Goal: Task Accomplishment & Management: Manage account settings

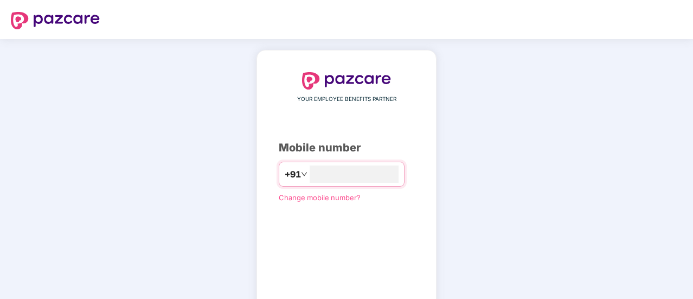
type input "**********"
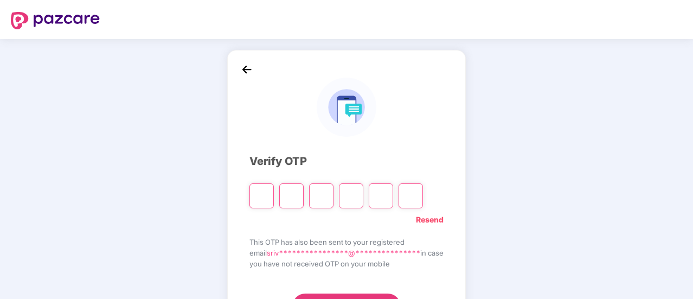
drag, startPoint x: 0, startPoint y: 0, endPoint x: 247, endPoint y: 196, distance: 315.6
click at [250, 196] on input "Please enter verification code. Digit 1" at bounding box center [262, 195] width 24 height 25
type input "*"
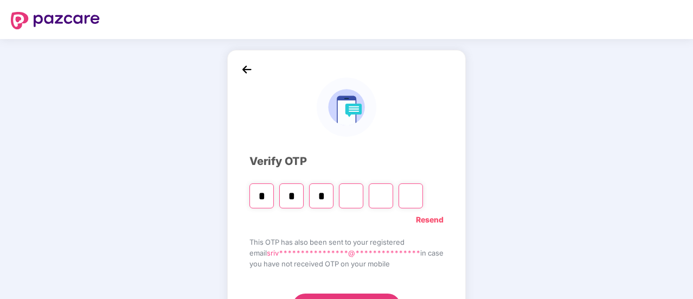
type input "*"
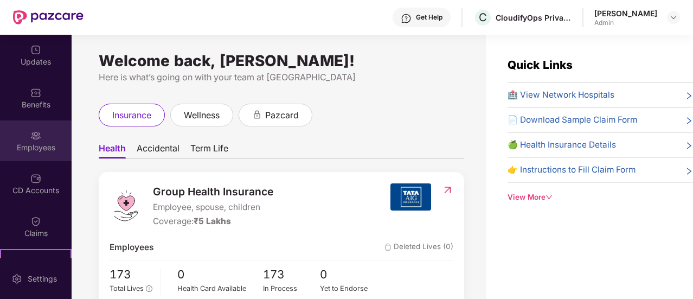
click at [32, 137] on img at bounding box center [35, 135] width 11 height 11
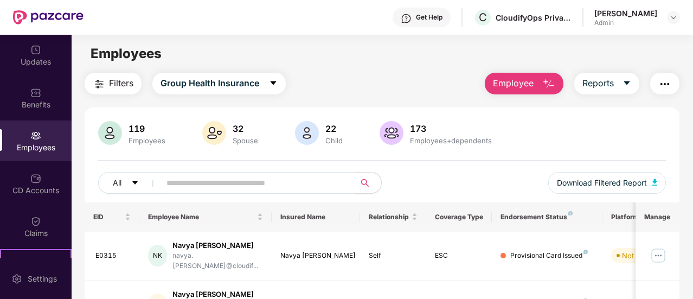
click at [530, 84] on span "Employee" at bounding box center [513, 84] width 41 height 14
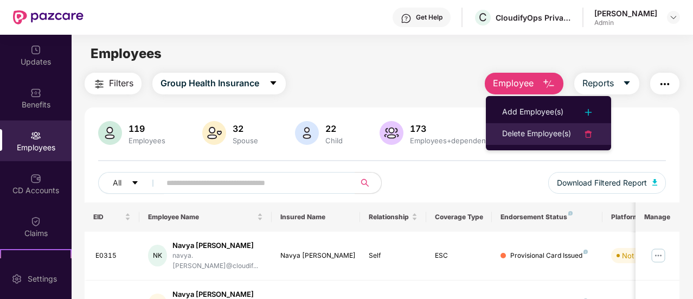
click at [539, 129] on div "Delete Employee(s)" at bounding box center [536, 134] width 69 height 13
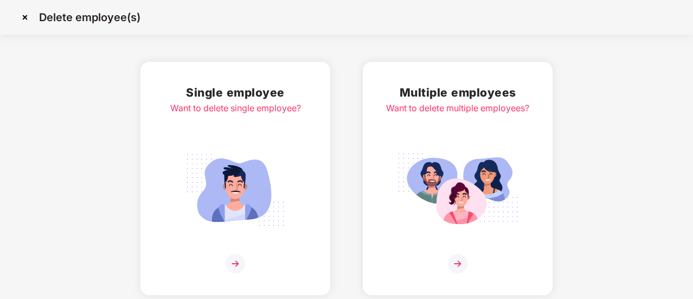
click at [263, 175] on img at bounding box center [236, 190] width 122 height 85
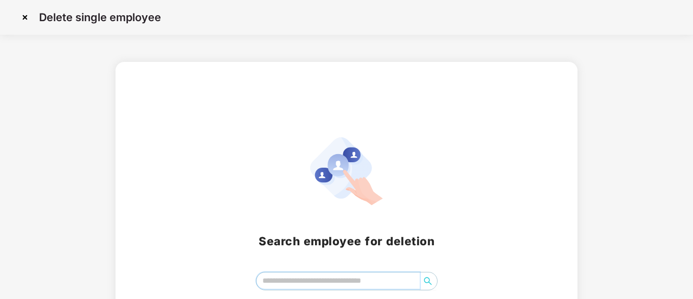
click at [297, 279] on input "search" at bounding box center [338, 280] width 163 height 16
type input "*********"
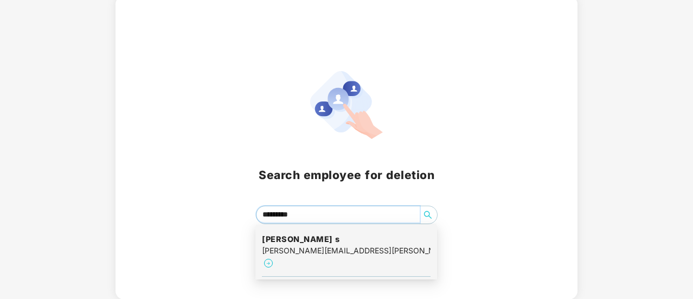
click at [309, 241] on h4 "[PERSON_NAME] s" at bounding box center [346, 239] width 169 height 11
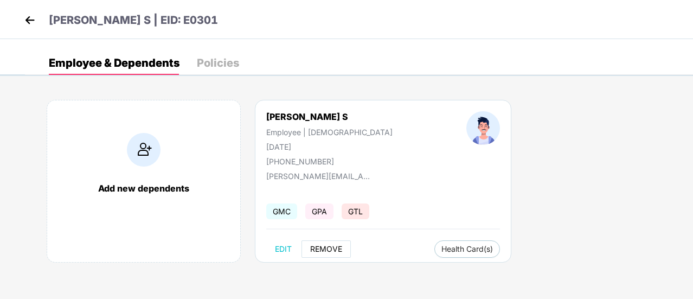
click at [334, 245] on span "REMOVE" at bounding box center [326, 249] width 32 height 9
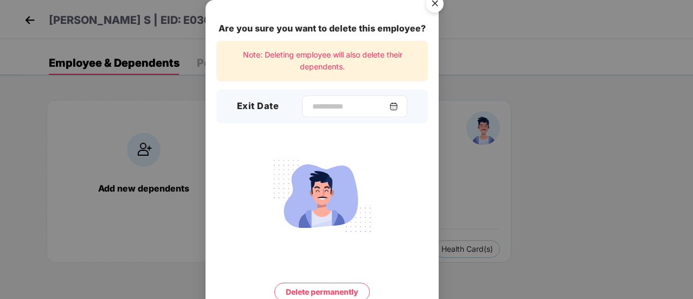
click at [328, 100] on div at bounding box center [354, 107] width 105 height 22
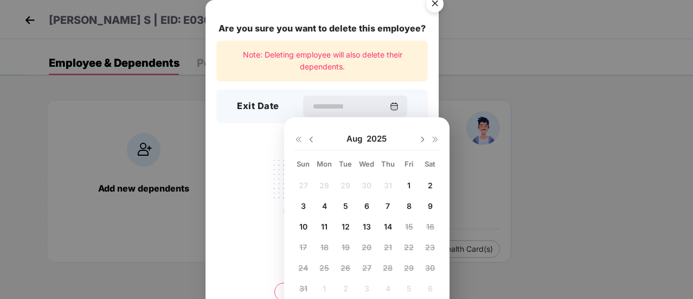
click at [391, 226] on span "14" at bounding box center [388, 226] width 8 height 9
type input "**********"
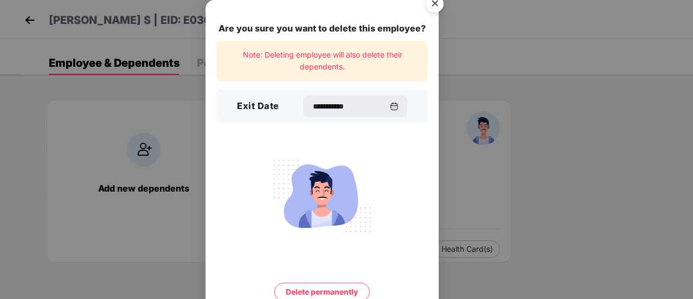
scroll to position [47, 0]
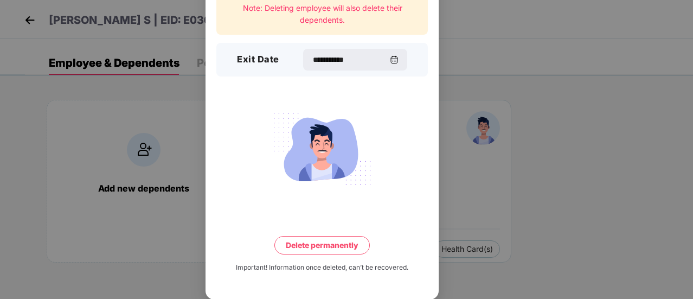
click at [342, 243] on button "Delete permanently" at bounding box center [323, 245] width 96 height 18
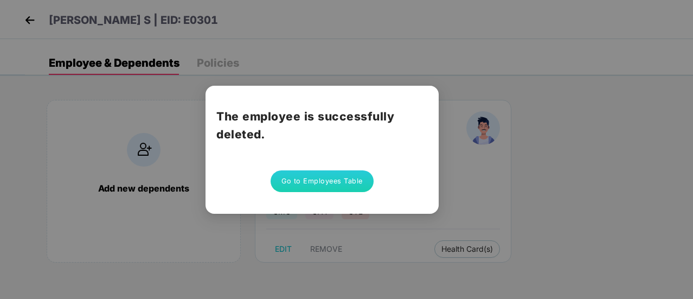
scroll to position [0, 0]
click at [345, 179] on button "Go to Employees Table" at bounding box center [322, 181] width 103 height 22
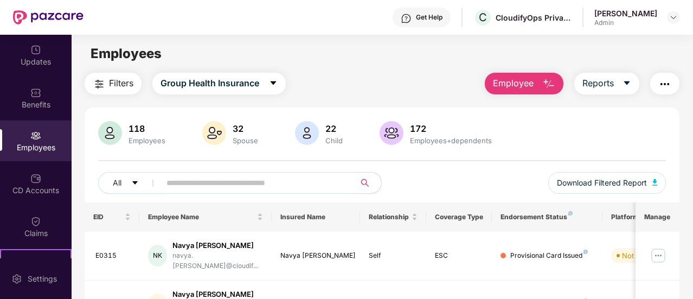
click at [520, 78] on span "Employee" at bounding box center [513, 84] width 41 height 14
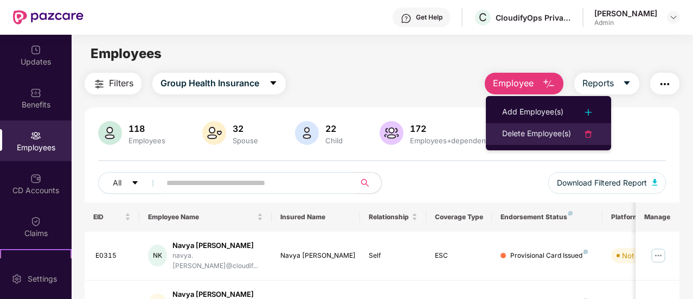
click at [534, 132] on div "Delete Employee(s)" at bounding box center [536, 134] width 69 height 13
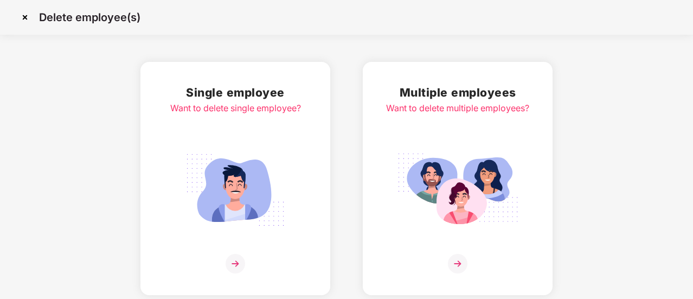
click at [331, 95] on div "Single employee Want to delete single employee? Multiple employees Want to dele…" at bounding box center [346, 178] width 693 height 233
click at [288, 100] on h2 "Single employee" at bounding box center [235, 93] width 131 height 18
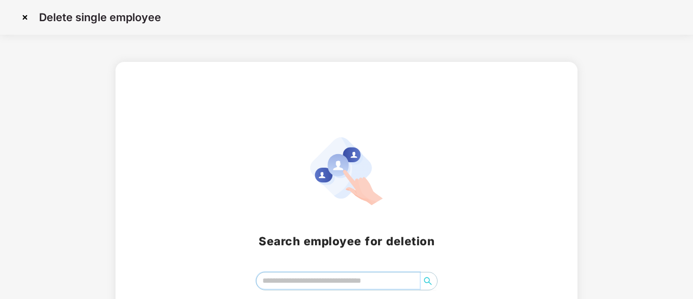
click at [313, 284] on input "search" at bounding box center [338, 280] width 163 height 16
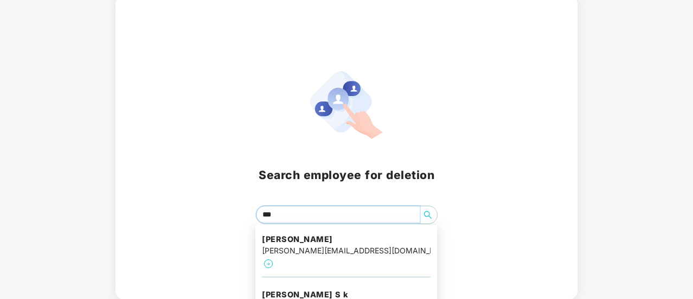
type input "****"
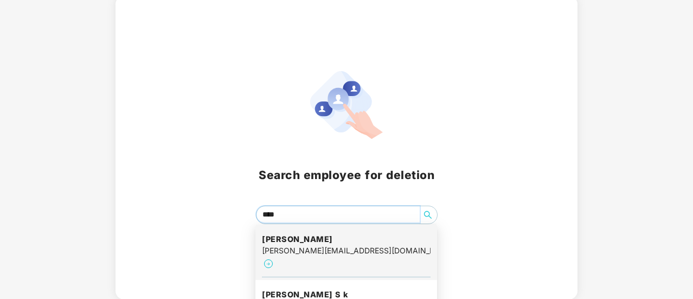
click at [297, 236] on h4 "[PERSON_NAME]" at bounding box center [346, 239] width 169 height 11
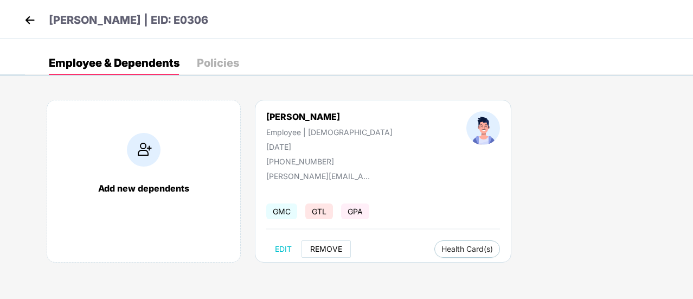
click at [328, 251] on span "REMOVE" at bounding box center [326, 249] width 32 height 9
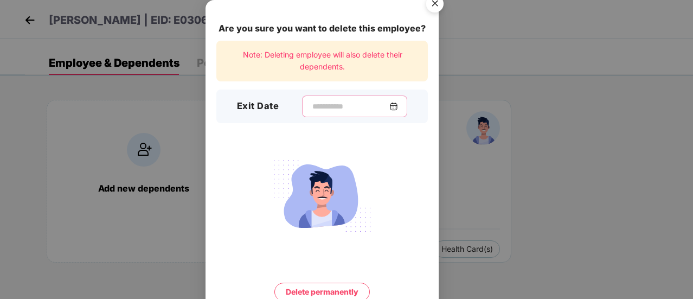
click at [314, 104] on input at bounding box center [350, 106] width 78 height 11
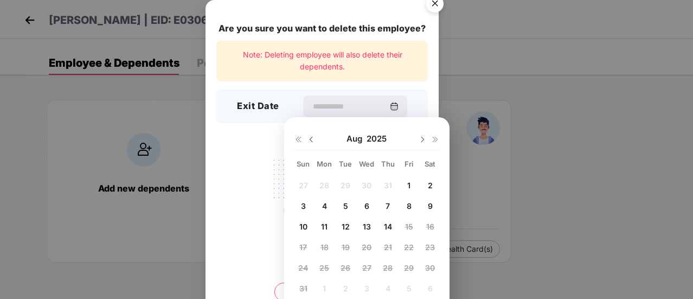
click at [308, 201] on div "3" at bounding box center [303, 206] width 16 height 16
type input "**********"
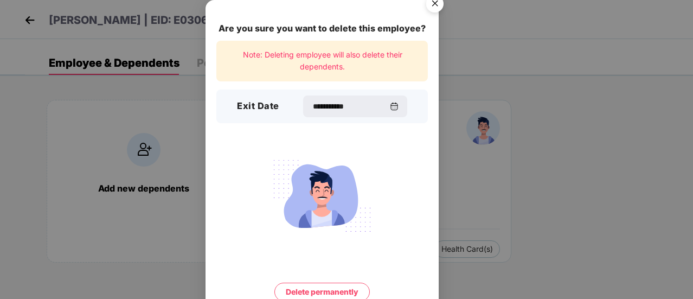
scroll to position [47, 0]
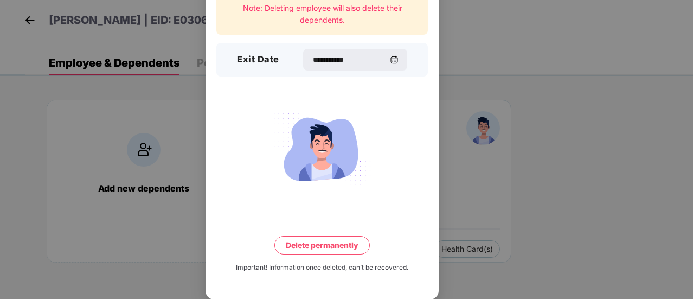
click at [315, 240] on button "Delete permanently" at bounding box center [323, 245] width 96 height 18
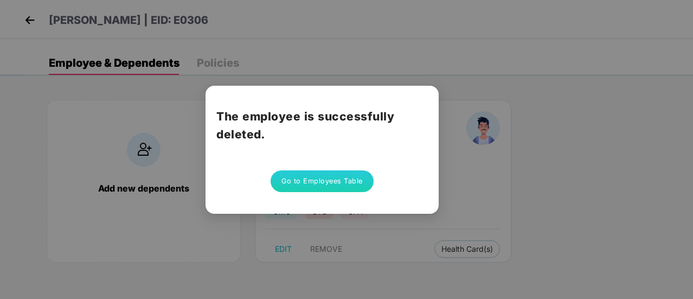
click at [308, 180] on button "Go to Employees Table" at bounding box center [322, 181] width 103 height 22
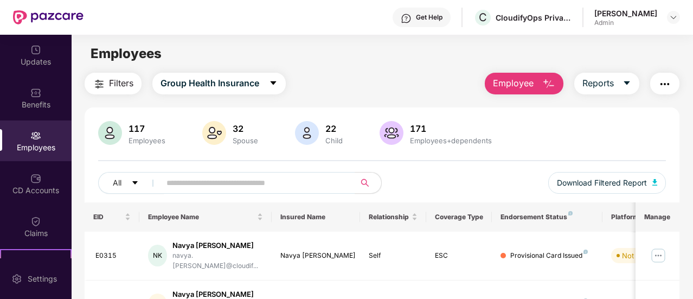
click at [47, 139] on div "Employees" at bounding box center [36, 140] width 72 height 41
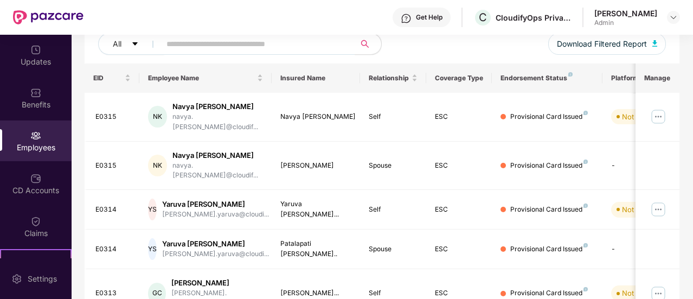
scroll to position [193, 0]
